Goal: Task Accomplishment & Management: Complete application form

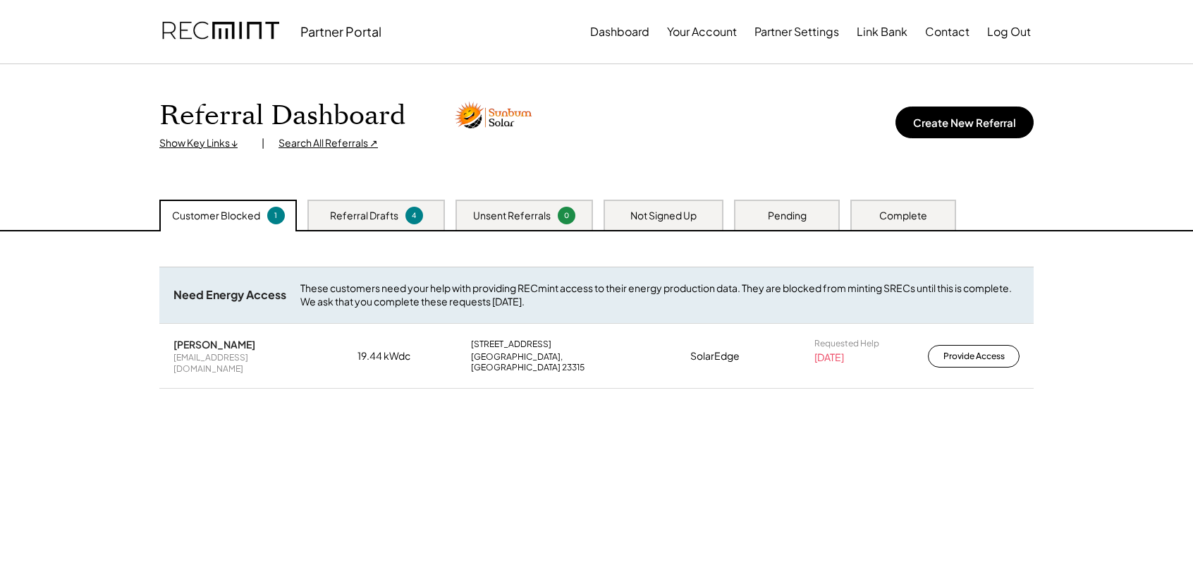
click at [927, 214] on div "Complete" at bounding box center [903, 214] width 106 height 30
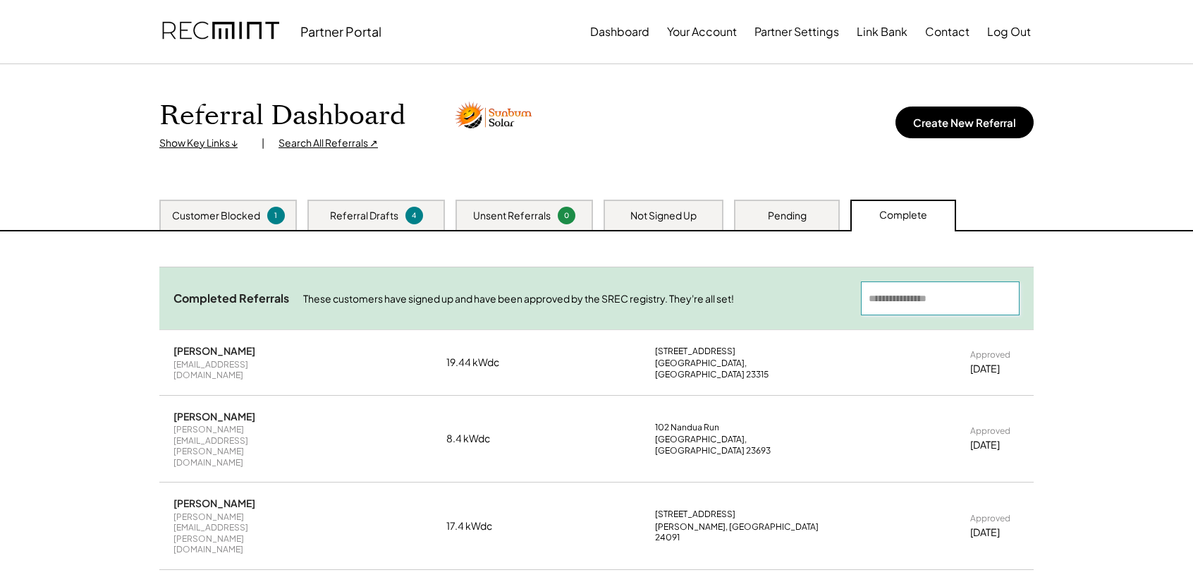
click at [913, 294] on input "input" at bounding box center [940, 298] width 159 height 34
type input "*"
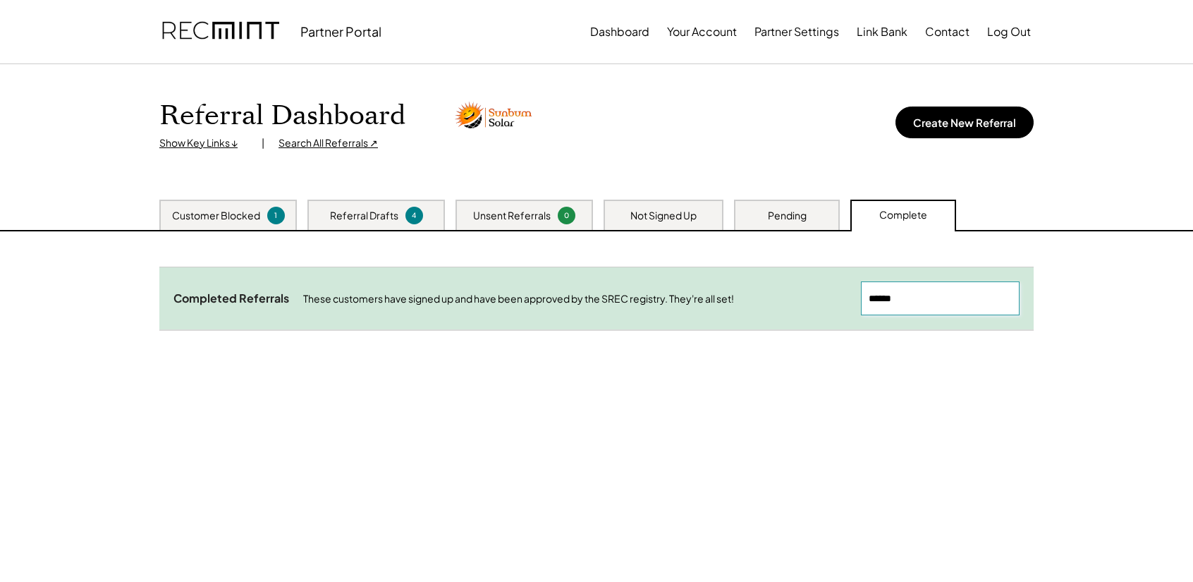
type input "******"
click at [551, 218] on div "Unsent Referrals 0" at bounding box center [523, 214] width 137 height 30
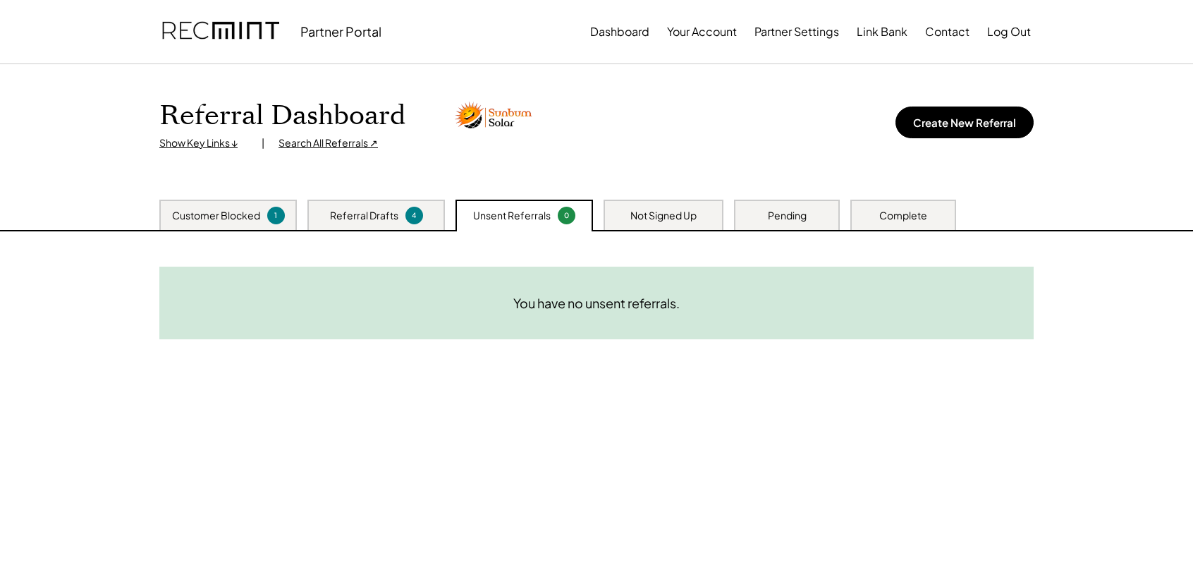
click at [414, 214] on div "4" at bounding box center [413, 215] width 13 height 11
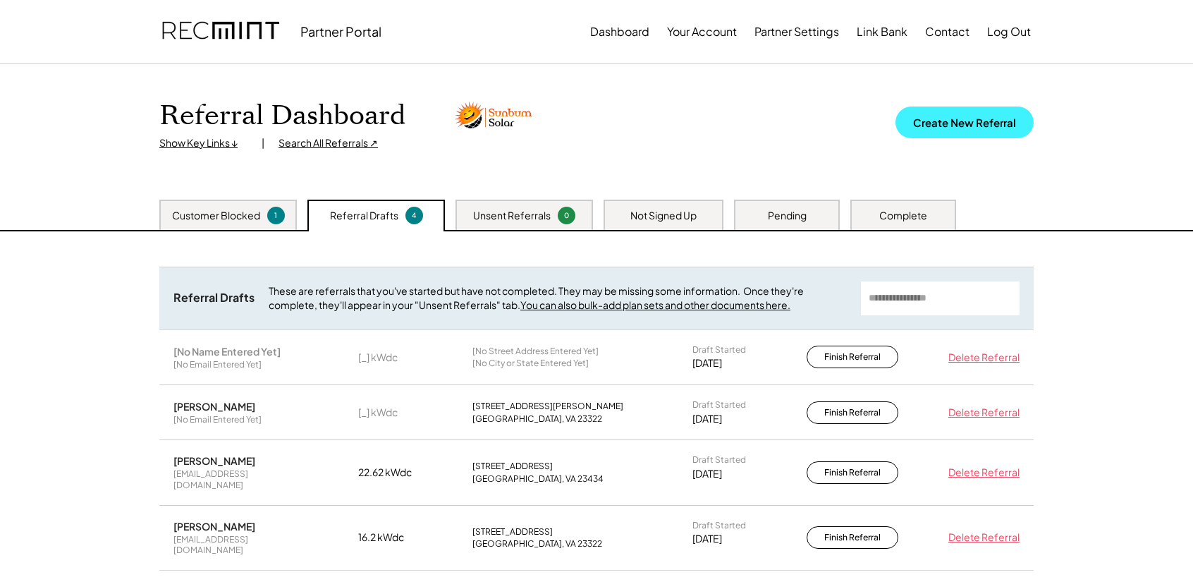
click at [940, 133] on button "Create New Referral" at bounding box center [964, 122] width 138 height 32
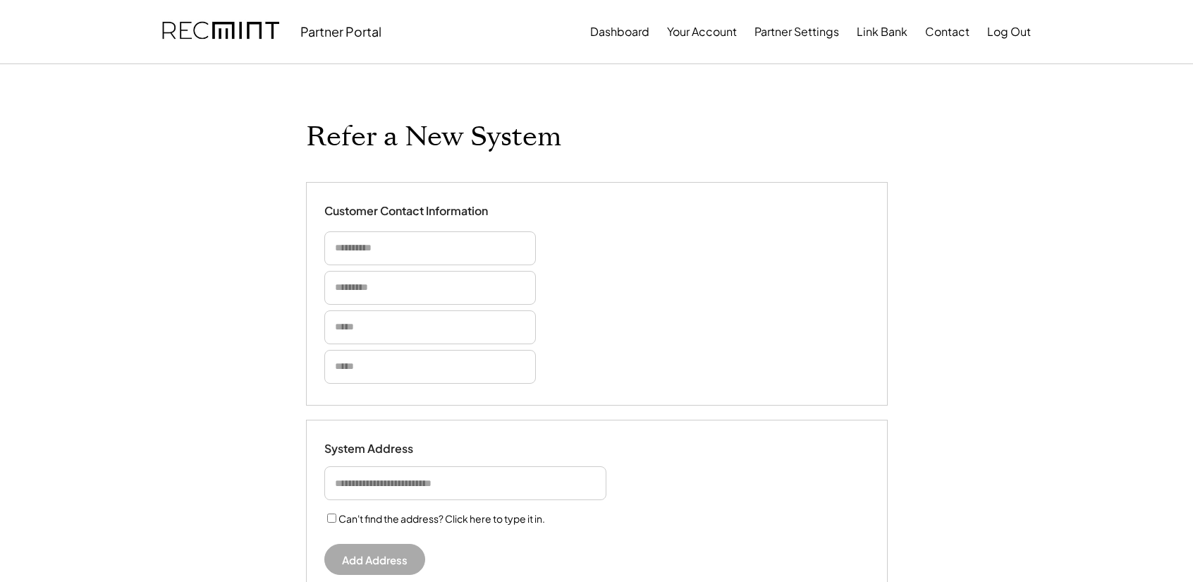
select select "**********"
click at [618, 35] on button "Dashboard" at bounding box center [619, 32] width 59 height 28
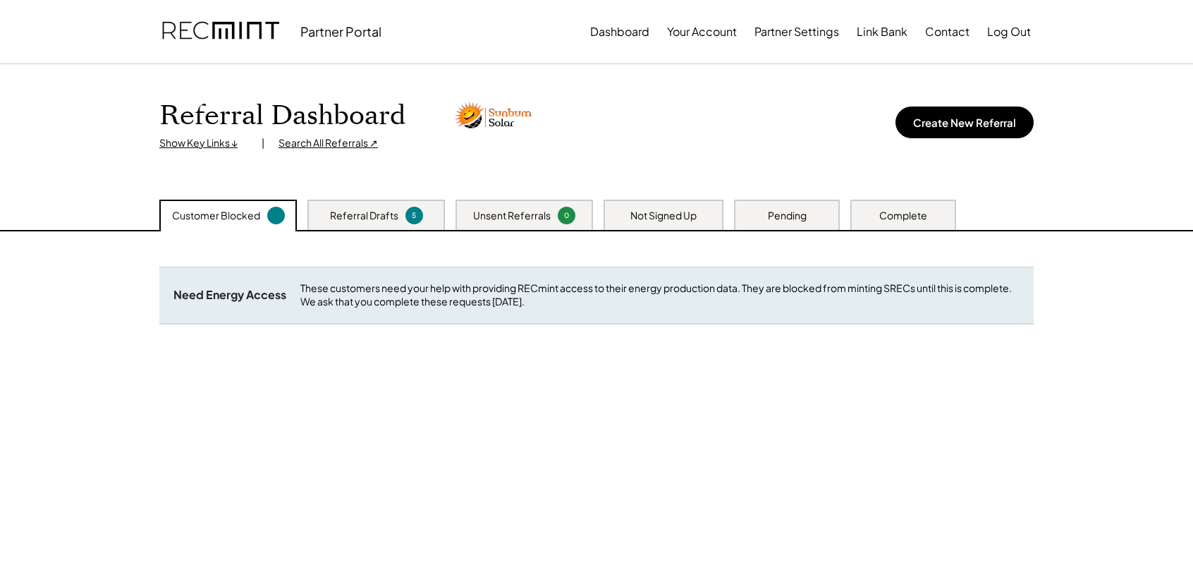
click at [379, 222] on div "Referral Drafts" at bounding box center [364, 216] width 68 height 14
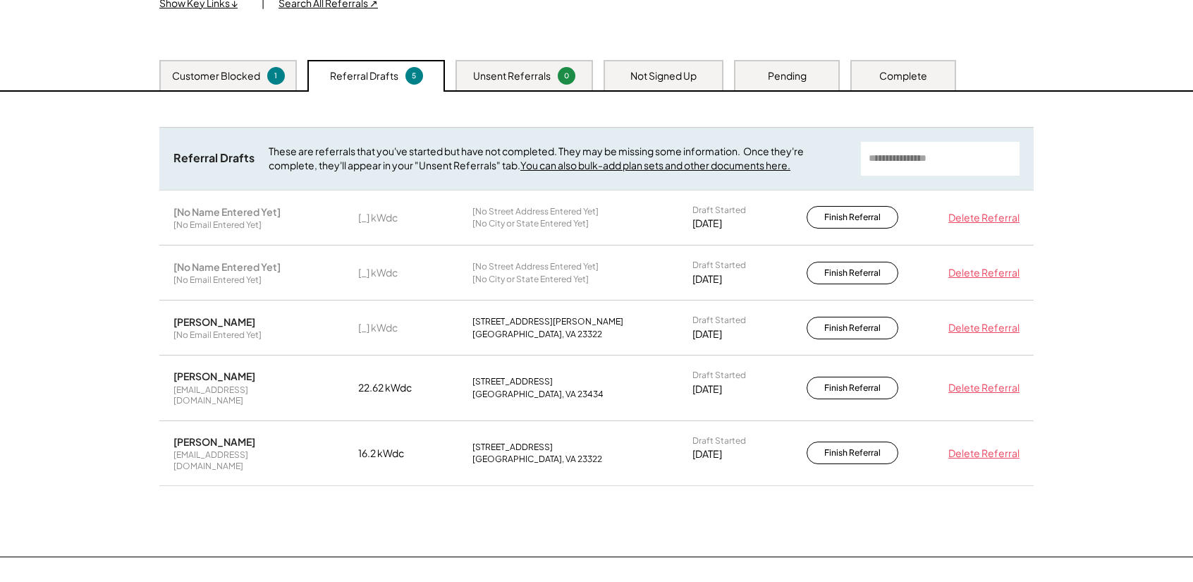
scroll to position [141, 0]
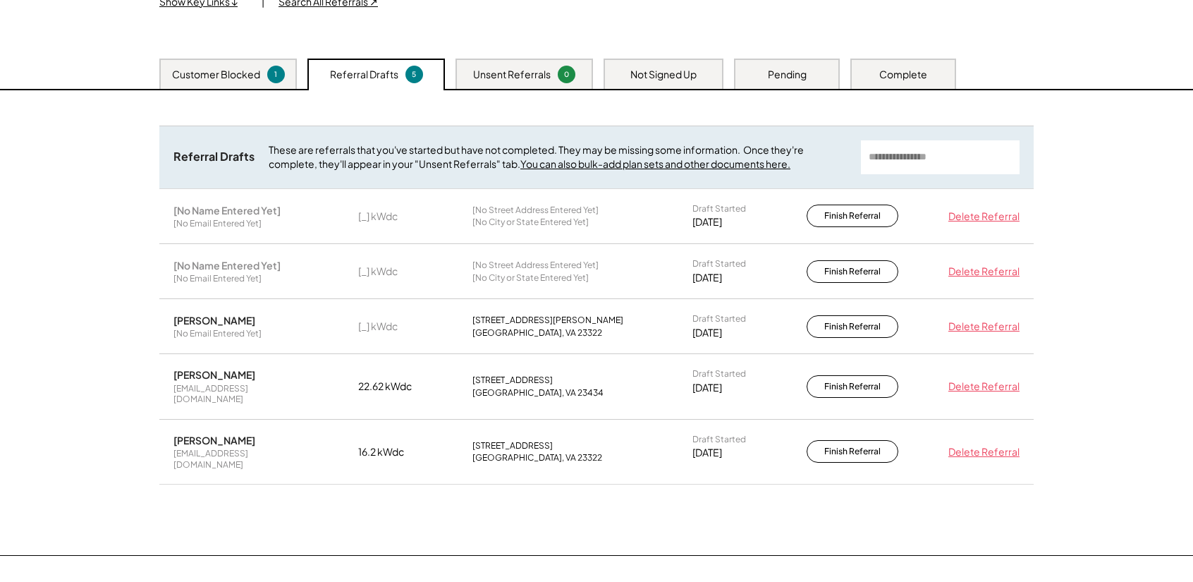
click at [216, 75] on div "Customer Blocked" at bounding box center [216, 75] width 88 height 14
